Goal: Information Seeking & Learning: Understand process/instructions

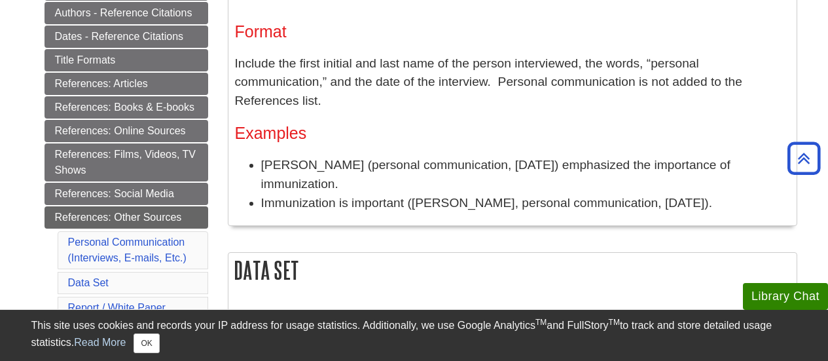
scroll to position [262, 0]
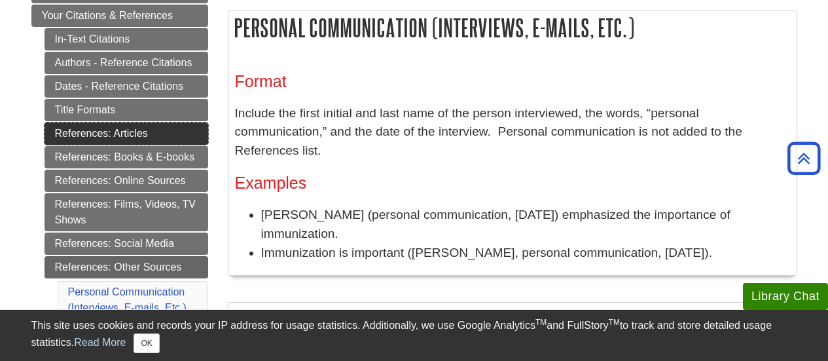
click at [120, 130] on link "References: Articles" at bounding box center [127, 133] width 164 height 22
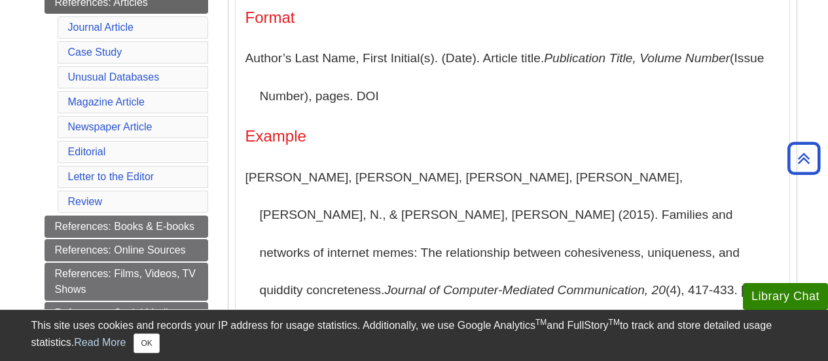
scroll to position [327, 0]
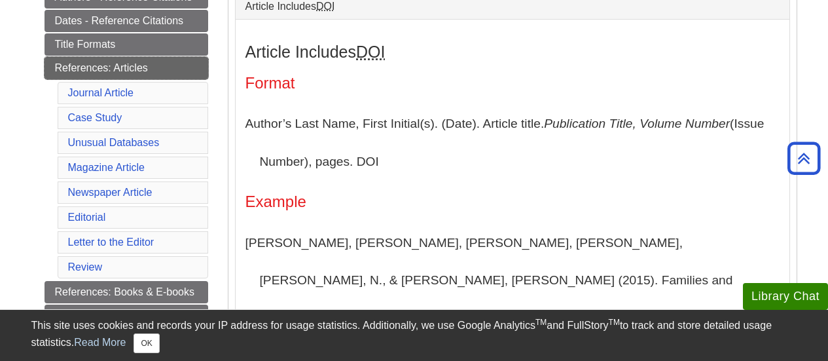
click at [126, 69] on link "References: Articles" at bounding box center [127, 68] width 164 height 22
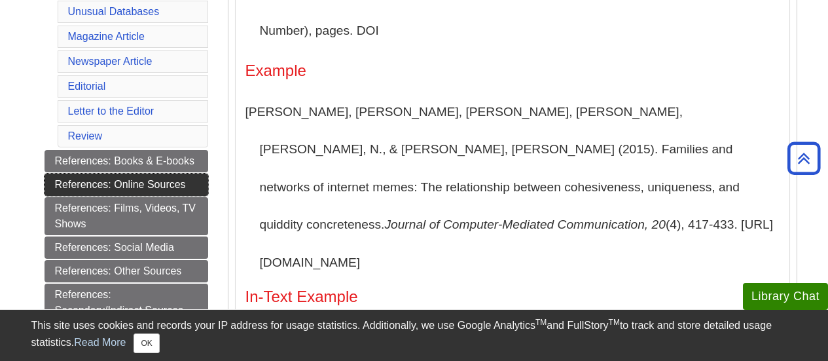
scroll to position [524, 0]
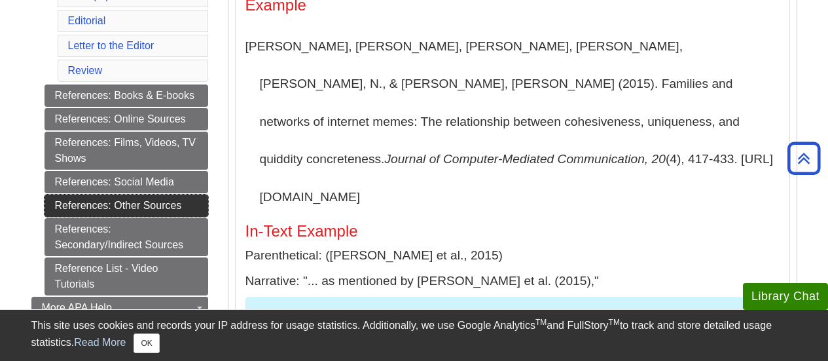
click at [177, 202] on link "References: Other Sources" at bounding box center [127, 206] width 164 height 22
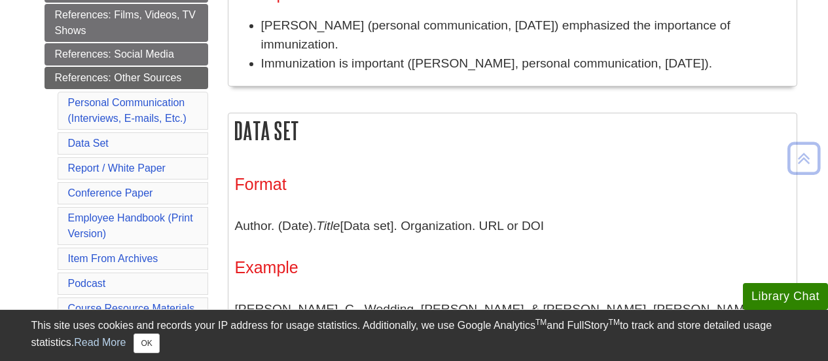
scroll to position [458, 0]
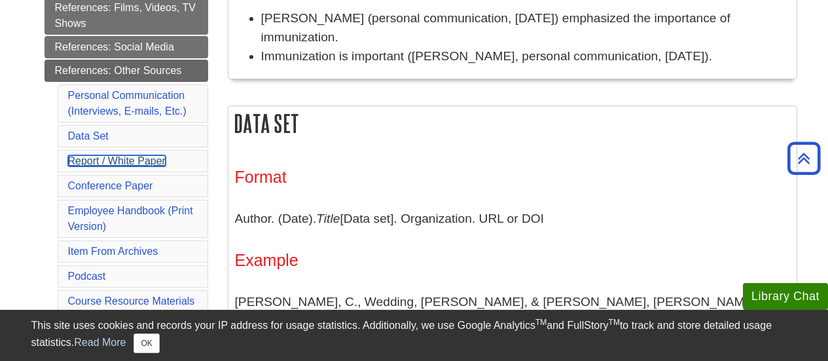
click at [161, 162] on link "Report / White Paper" at bounding box center [117, 160] width 98 height 11
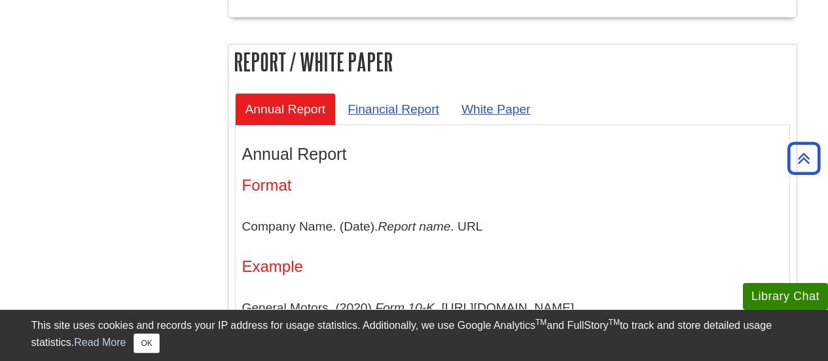
scroll to position [918, 0]
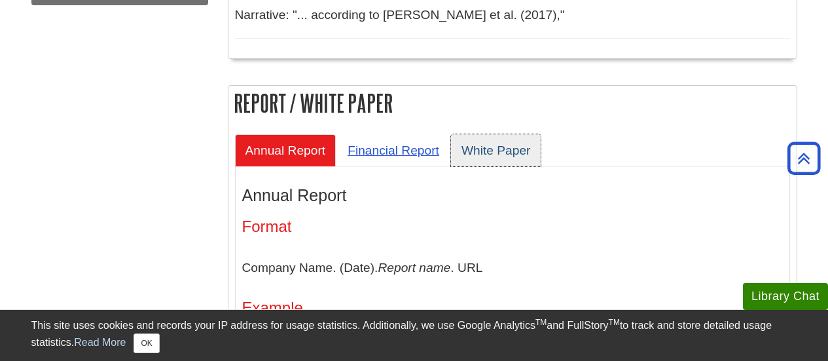
click at [472, 134] on link "White Paper" at bounding box center [496, 150] width 90 height 32
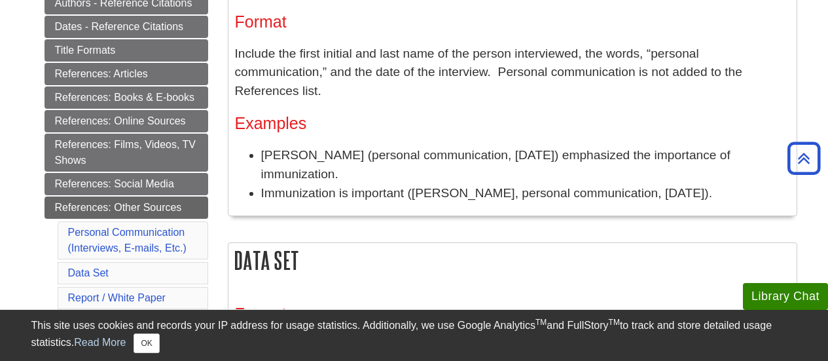
scroll to position [328, 0]
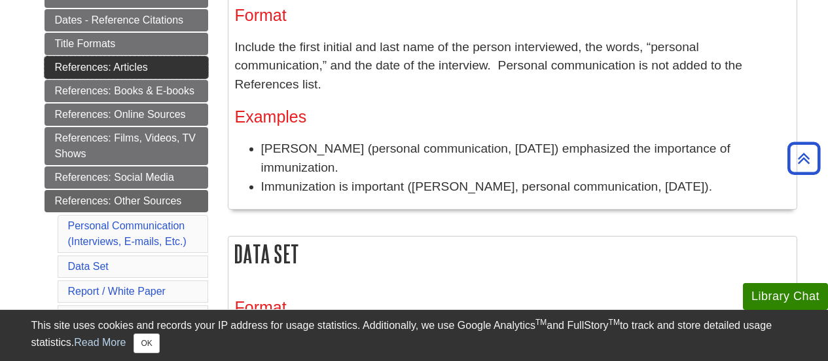
click at [136, 67] on link "References: Articles" at bounding box center [127, 67] width 164 height 22
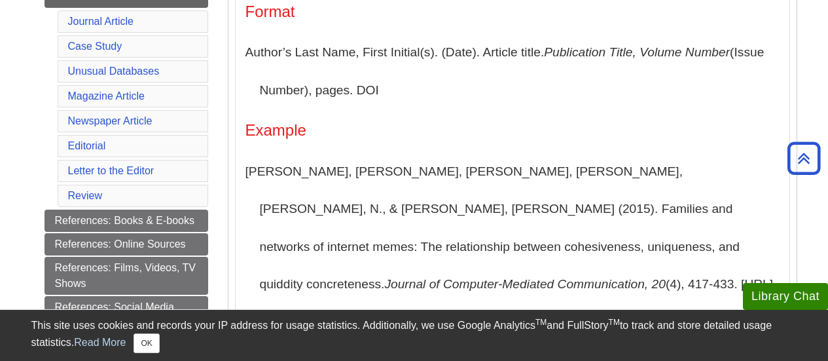
scroll to position [393, 0]
